Goal: Check status: Check status

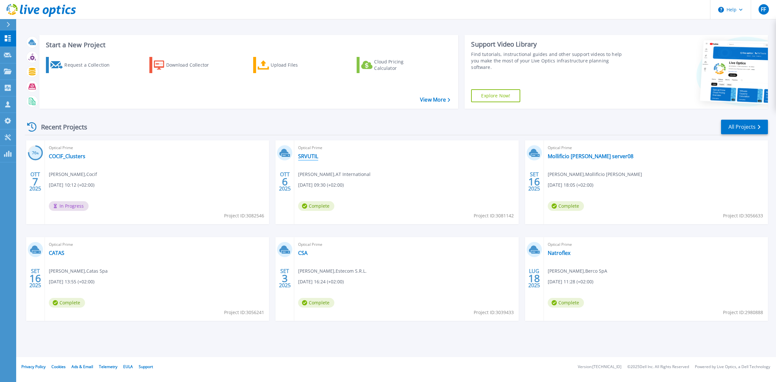
click at [314, 159] on link "SRVUTIL" at bounding box center [308, 156] width 20 height 6
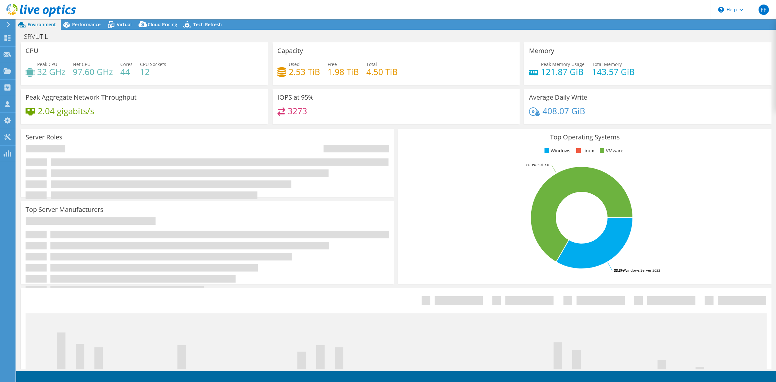
select select "USD"
